Goal: Transaction & Acquisition: Purchase product/service

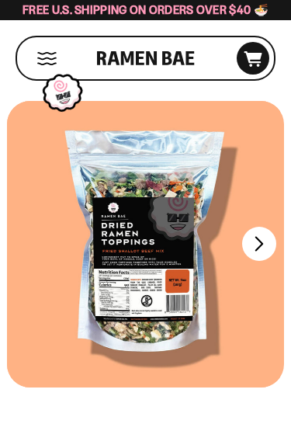
click at [165, 273] on div at bounding box center [141, 244] width 277 height 287
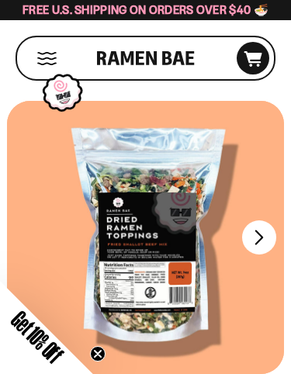
click at [158, 287] on div at bounding box center [145, 237] width 277 height 273
click at [258, 245] on button "FADCB6FD-DFAB-4417-9F21-029242090B77" at bounding box center [259, 238] width 34 height 34
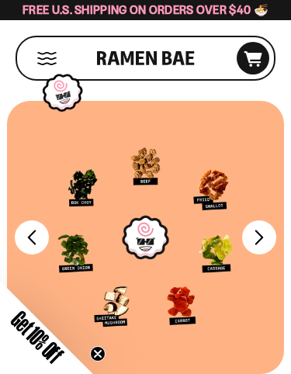
click at [260, 242] on button "FADCB6FD-DFAB-4417-9F21-029242090B77" at bounding box center [259, 238] width 34 height 34
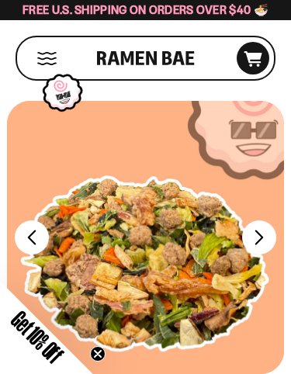
click at [25, 248] on button "FADCB6FD-DFAB-4417-9F21-029242090B77" at bounding box center [32, 238] width 34 height 34
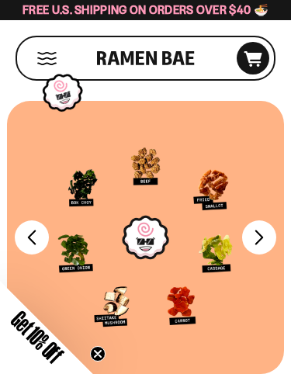
click at [264, 238] on button "FADCB6FD-DFAB-4417-9F21-029242090B77" at bounding box center [259, 238] width 34 height 34
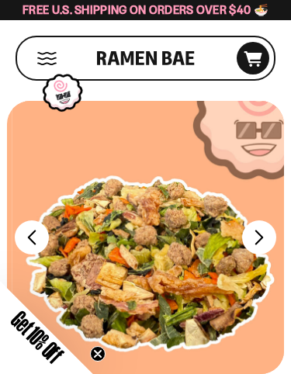
click at [259, 241] on button "FADCB6FD-DFAB-4417-9F21-029242090B77" at bounding box center [259, 238] width 34 height 34
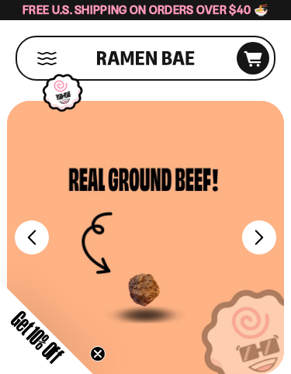
click at [267, 238] on button "FADCB6FD-DFAB-4417-9F21-029242090B77" at bounding box center [259, 238] width 34 height 34
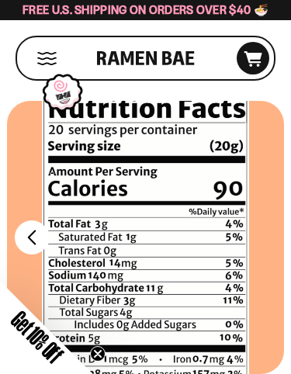
click at [37, 245] on button "FADCB6FD-DFAB-4417-9F21-029242090B77" at bounding box center [32, 238] width 34 height 34
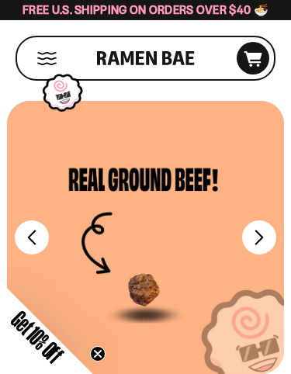
click at [259, 237] on button "FADCB6FD-DFAB-4417-9F21-029242090B77" at bounding box center [259, 238] width 34 height 34
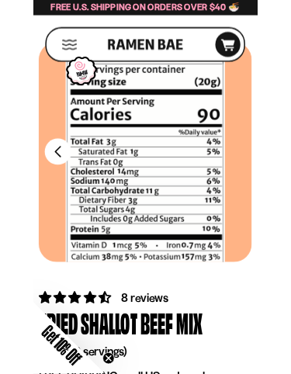
scroll to position [46, 0]
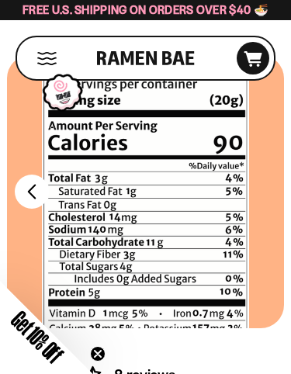
click at [235, 228] on div at bounding box center [145, 191] width 277 height 273
click at [210, 231] on div at bounding box center [145, 191] width 277 height 273
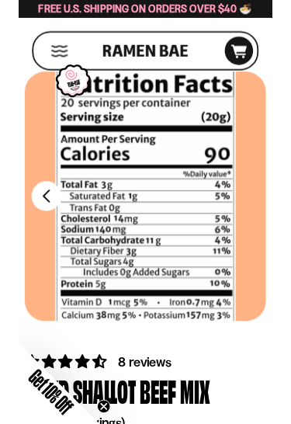
scroll to position [0, 0]
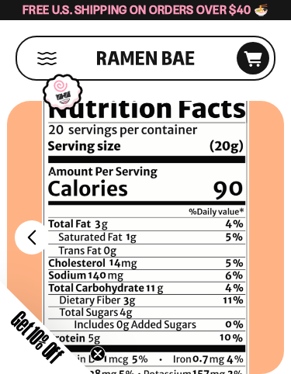
click at [50, 235] on div at bounding box center [145, 237] width 277 height 273
